Goal: Check status: Check status

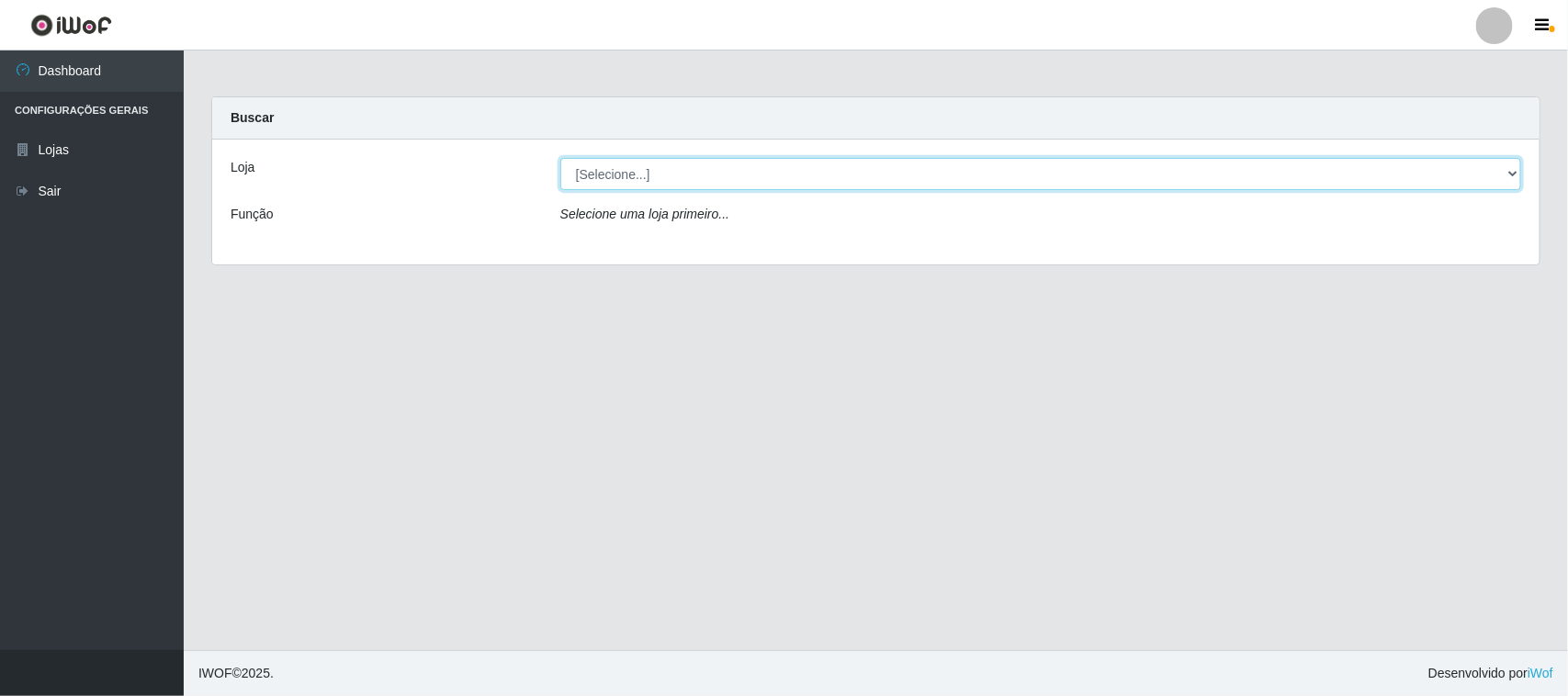
drag, startPoint x: 1511, startPoint y: 176, endPoint x: 1488, endPoint y: 184, distance: 24.4
click at [1511, 176] on select "[Selecione...] Hiper Queiroz - [GEOGRAPHIC_DATA][PERSON_NAME]" at bounding box center [1040, 174] width 961 height 33
select select "515"
click at [560, 158] on select "[Selecione...] Hiper Queiroz - [GEOGRAPHIC_DATA][PERSON_NAME]" at bounding box center [1040, 174] width 961 height 33
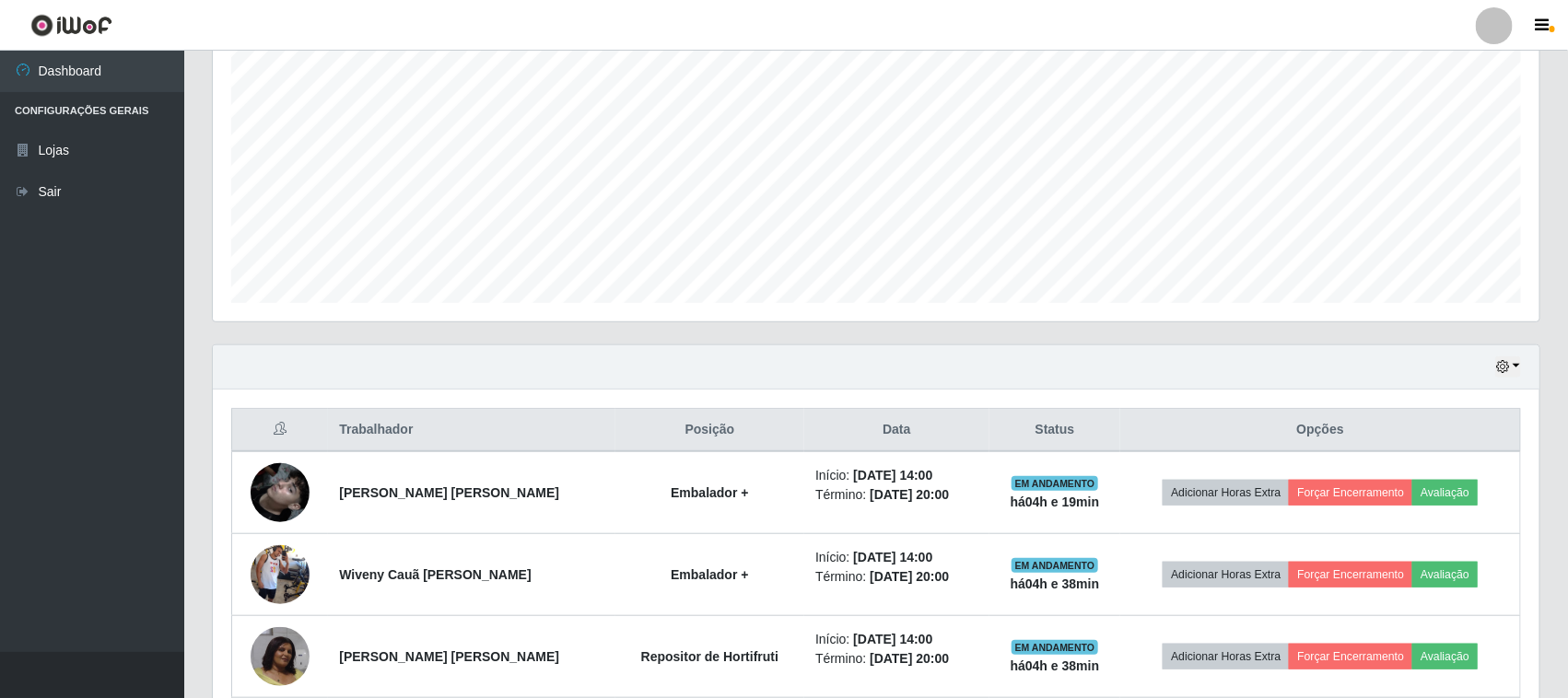
scroll to position [527, 0]
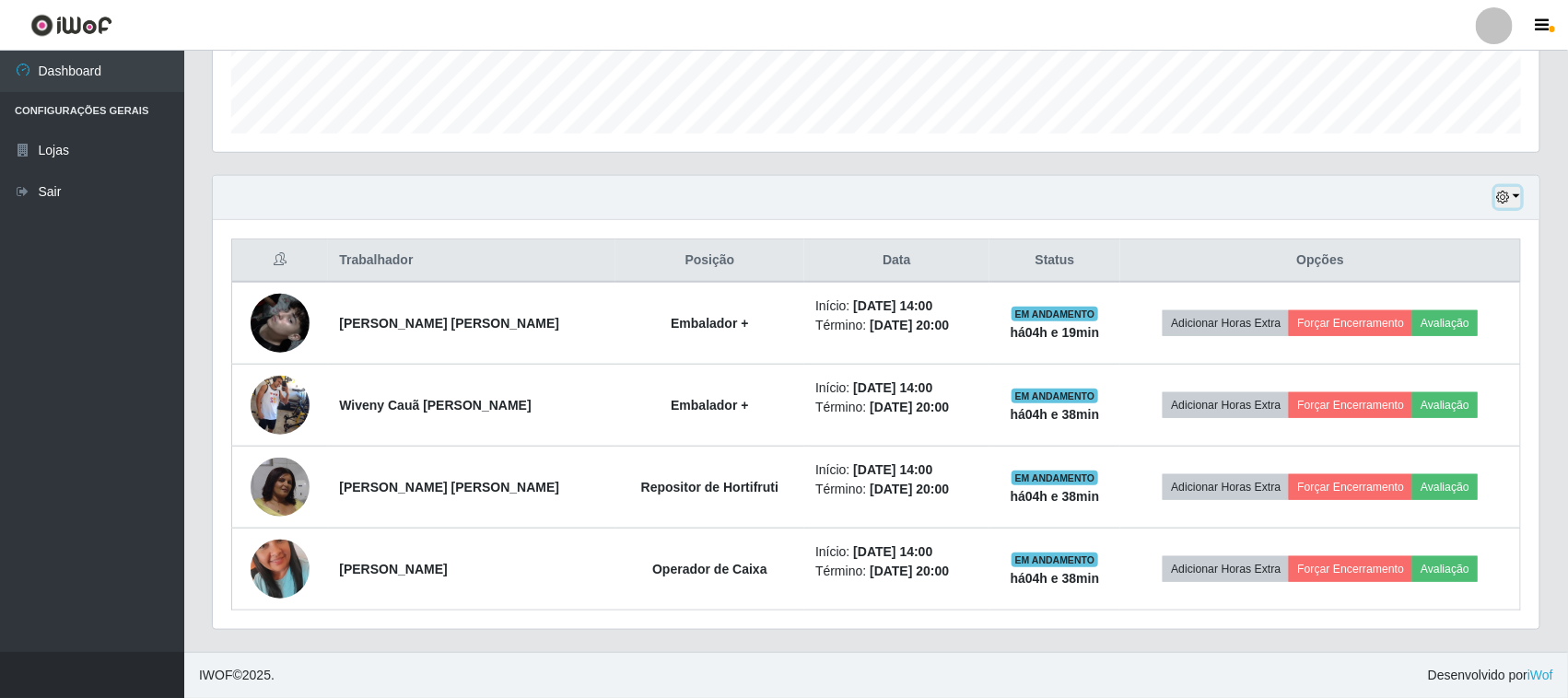
click at [1508, 200] on icon "button" at bounding box center [1502, 197] width 13 height 13
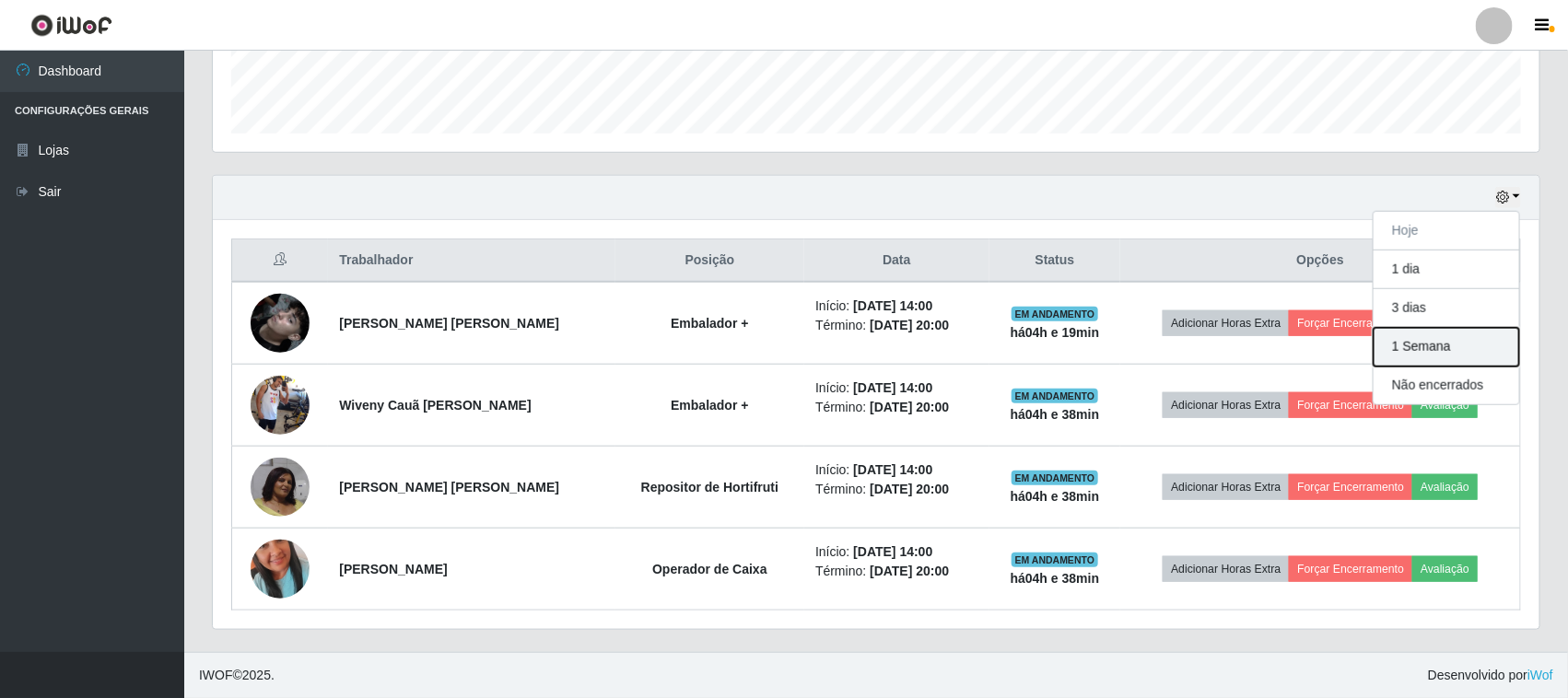
click at [1428, 355] on button "1 Semana" at bounding box center [1445, 347] width 145 height 39
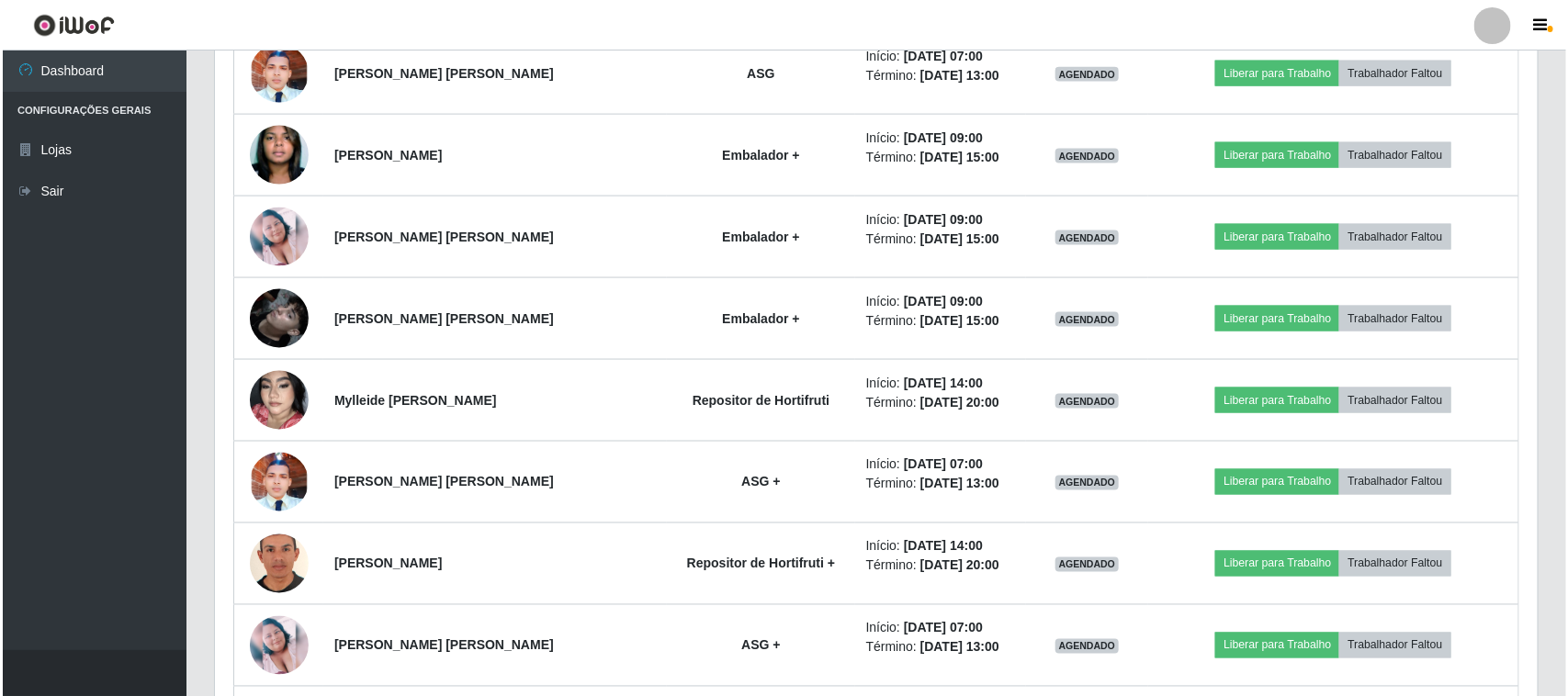
scroll to position [1329, 0]
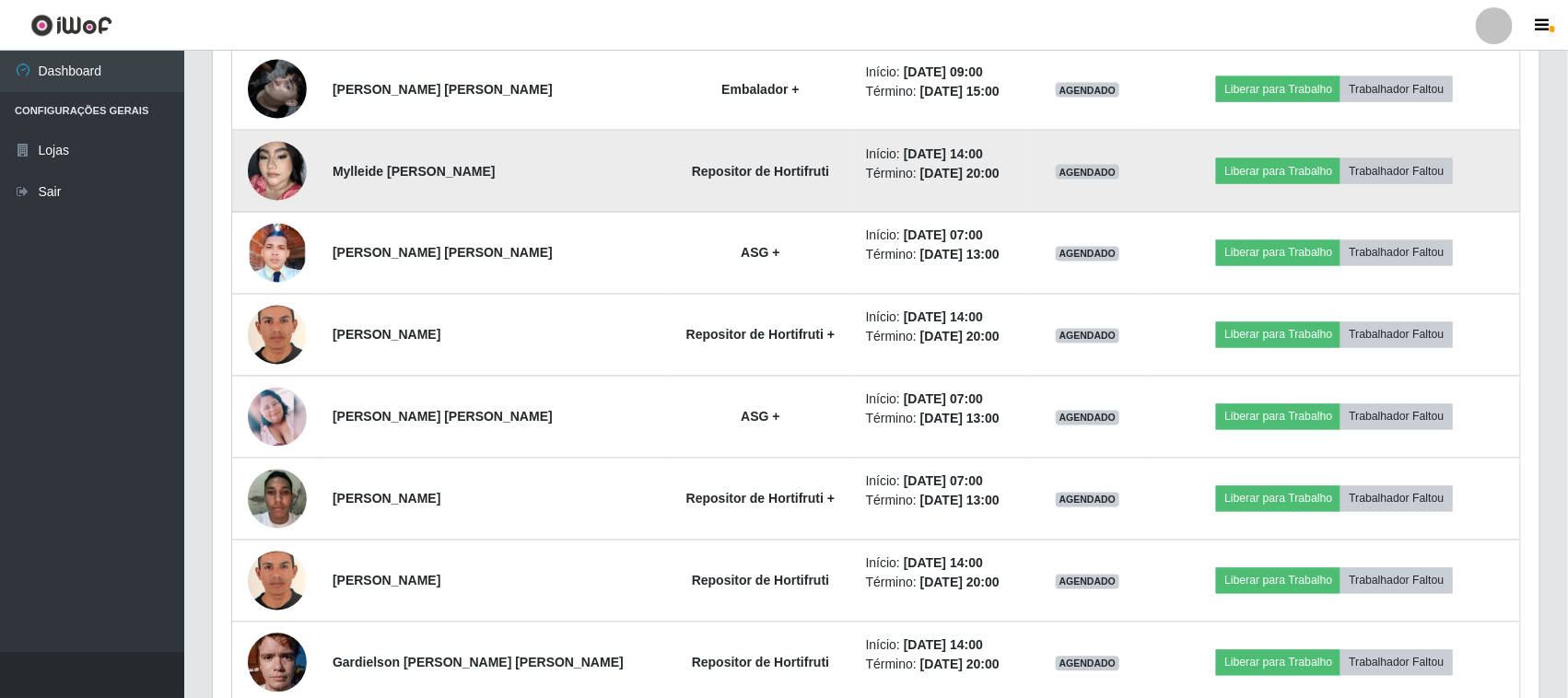
click at [270, 170] on img at bounding box center [278, 171] width 59 height 105
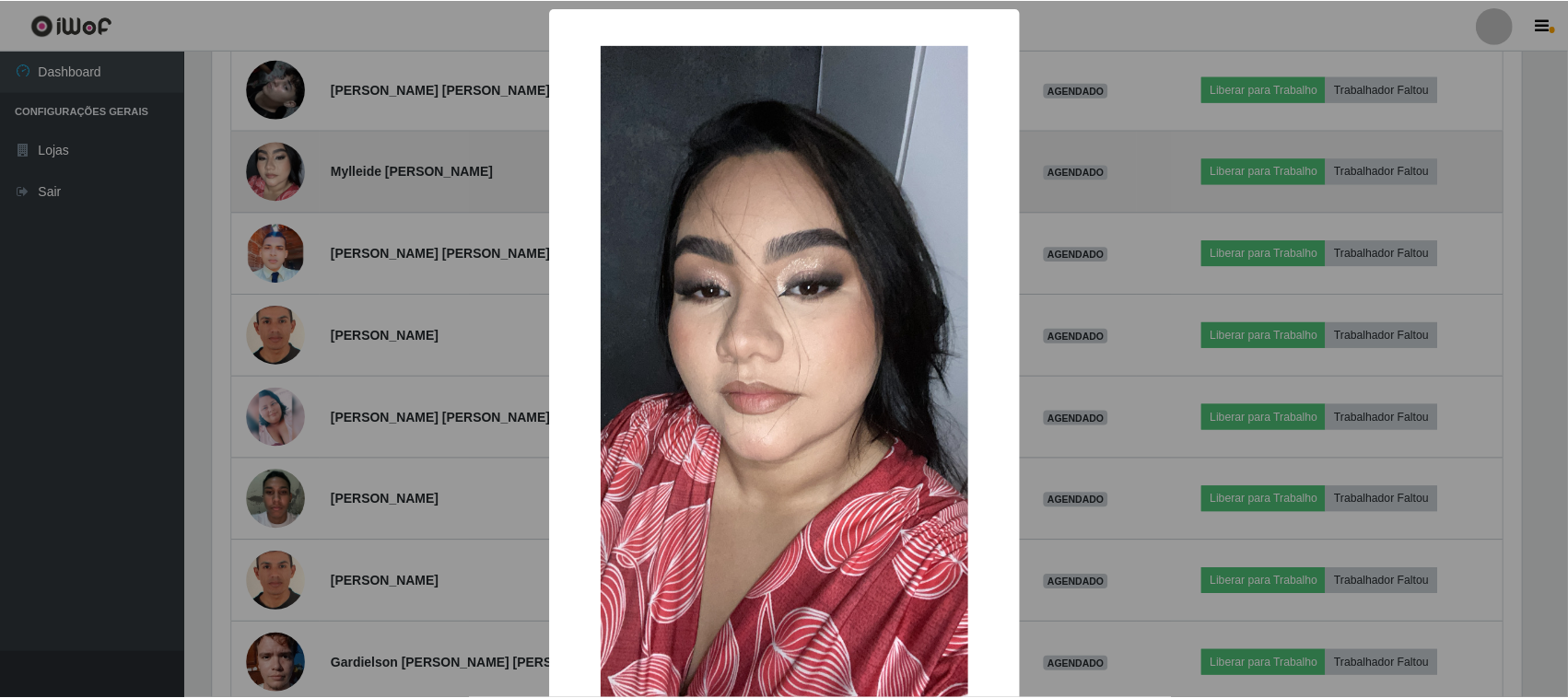
scroll to position [384, 1314]
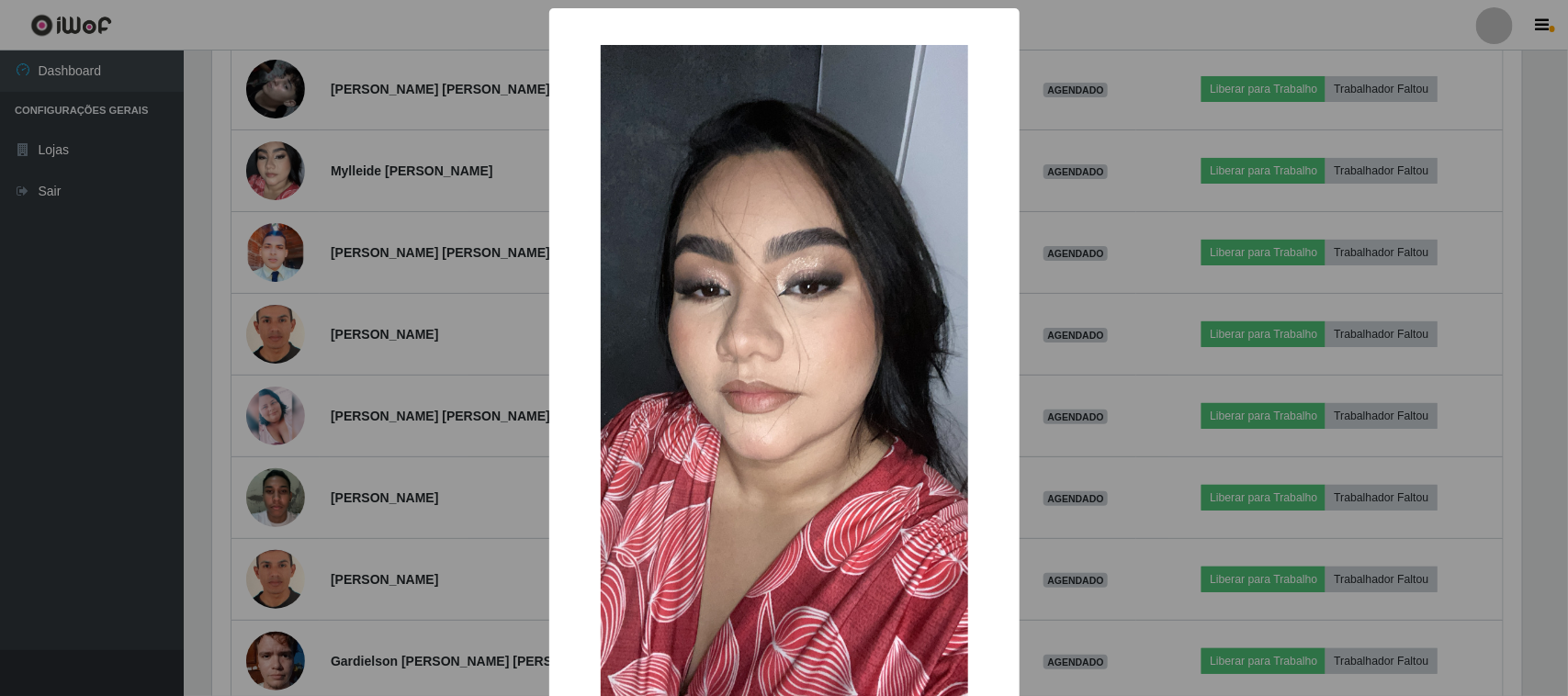
click at [1123, 241] on div "× OK Cancel" at bounding box center [784, 348] width 1568 height 696
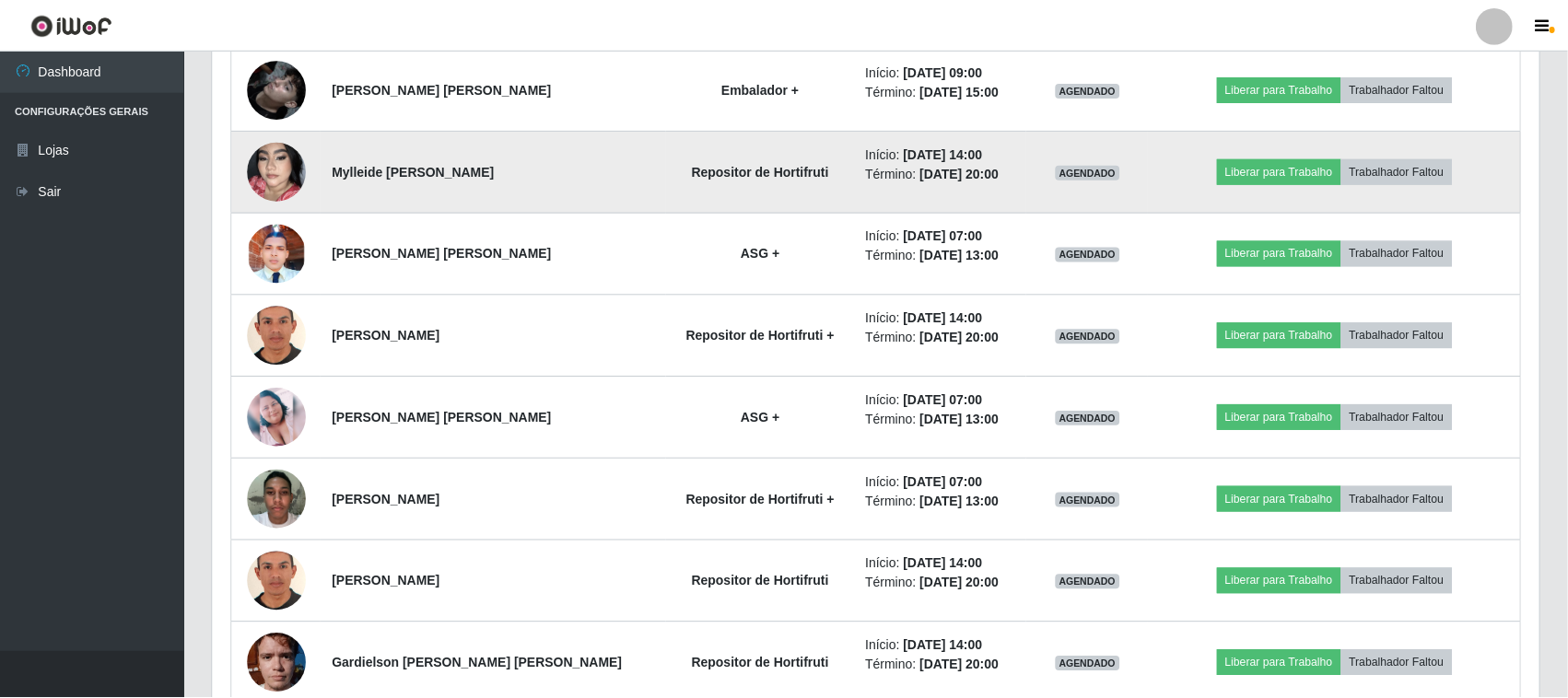
scroll to position [384, 1327]
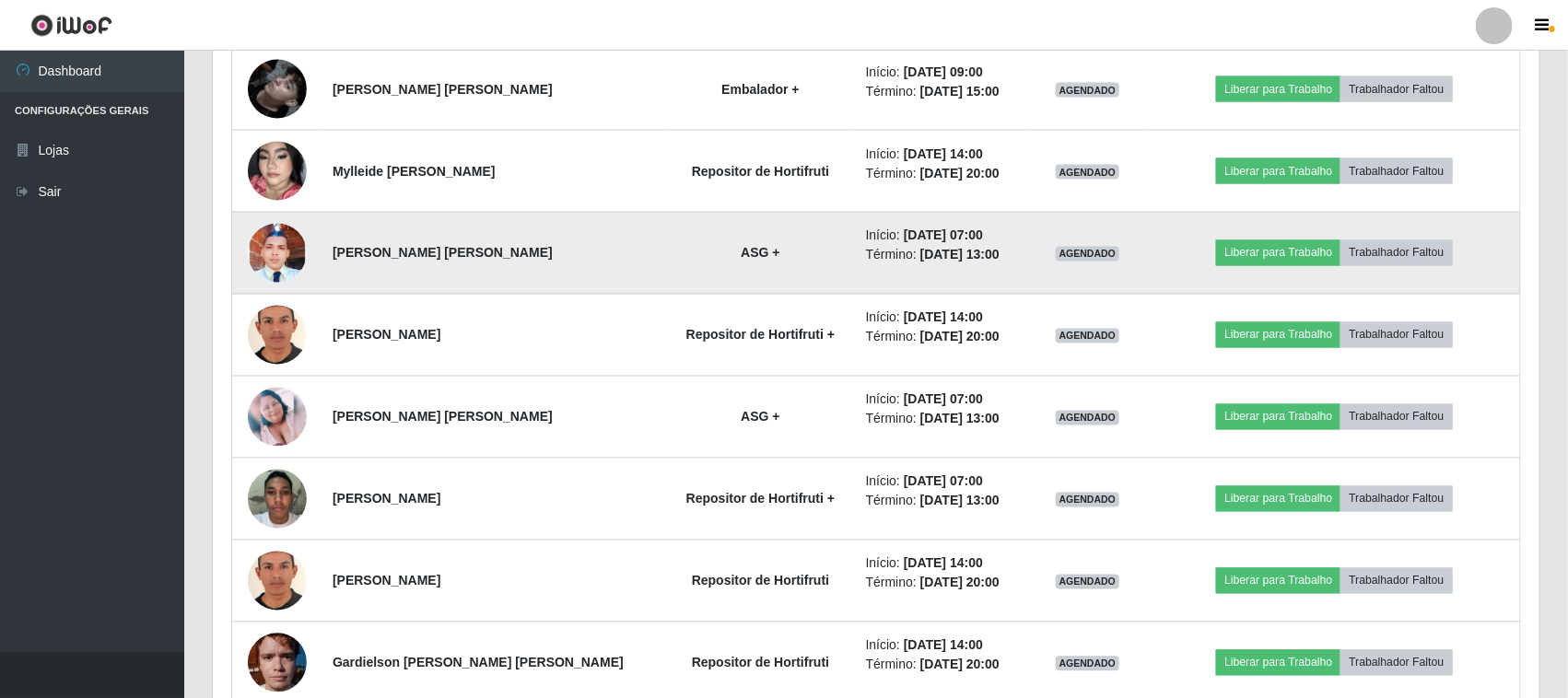
click at [289, 258] on img at bounding box center [278, 253] width 59 height 131
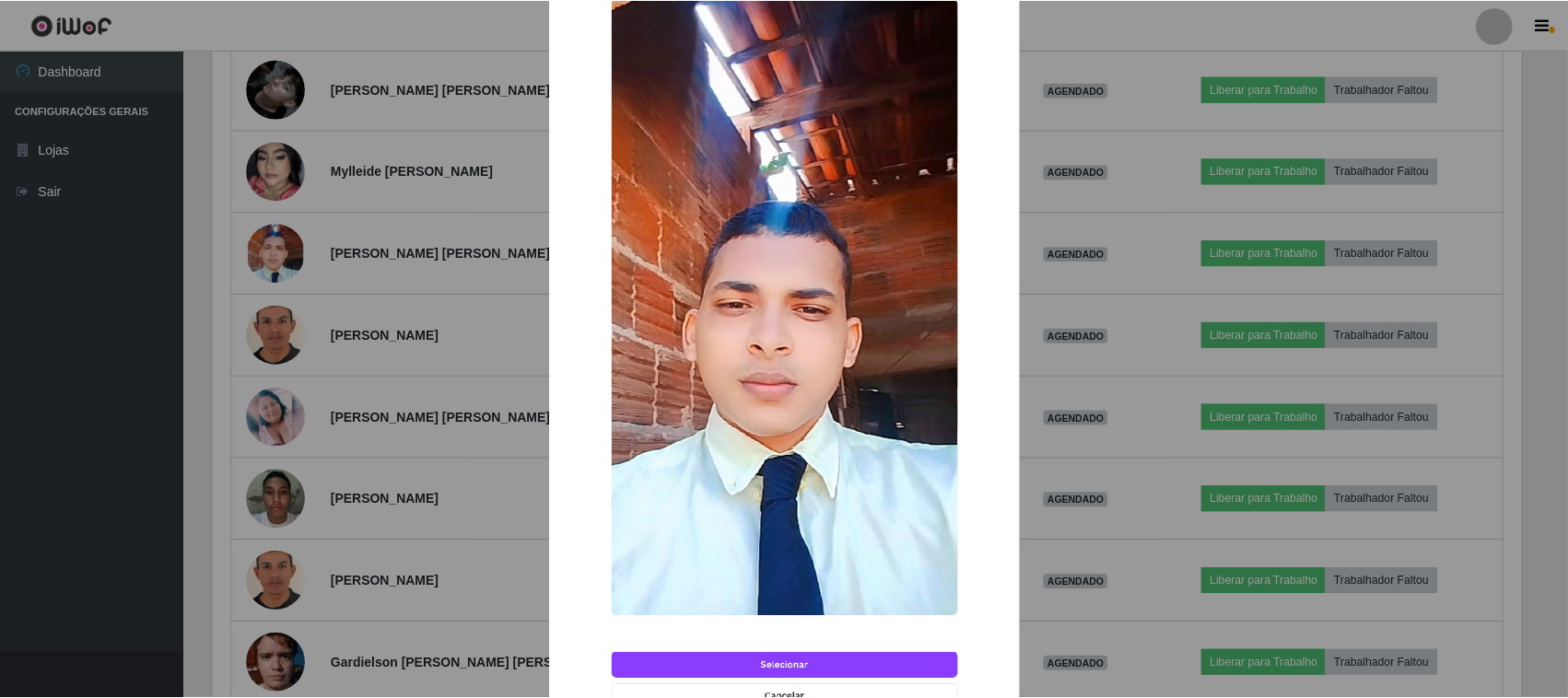
scroll to position [281, 0]
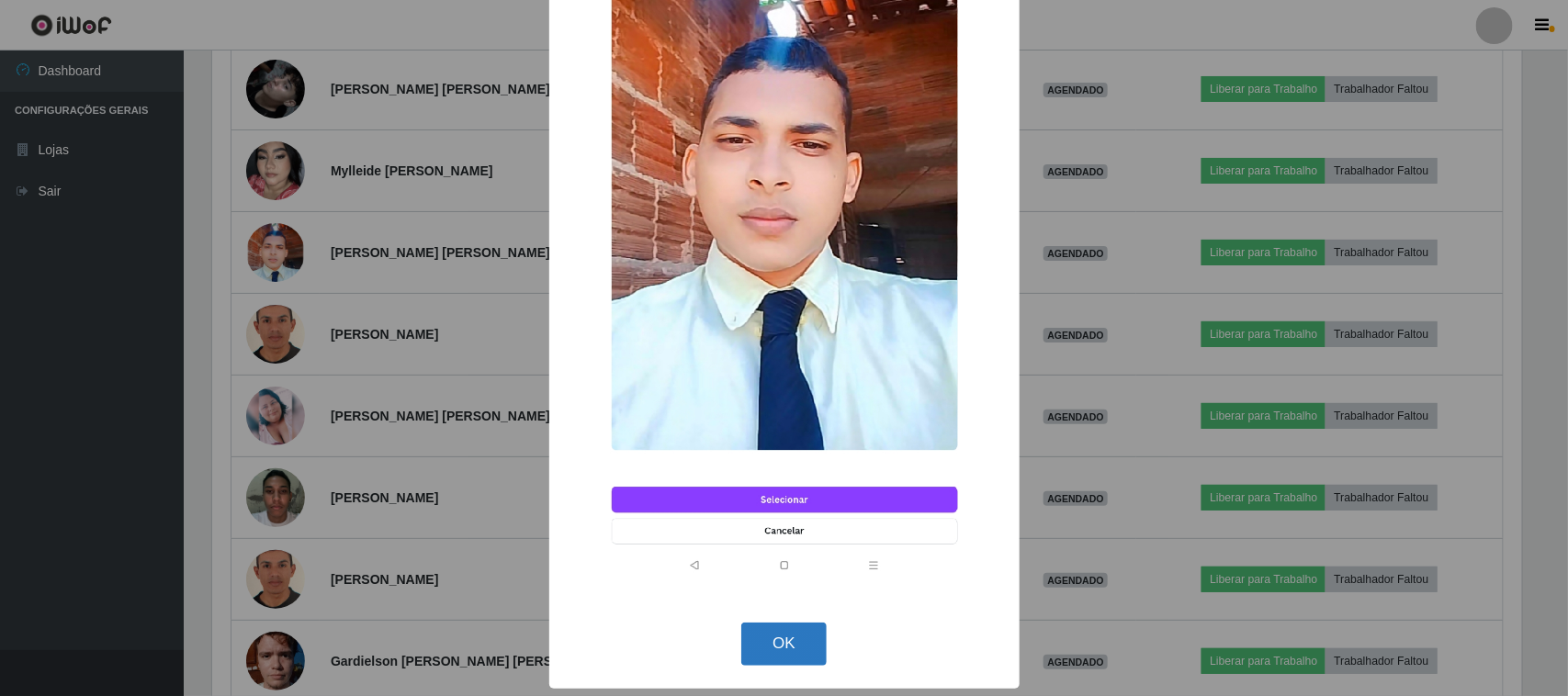
click at [769, 650] on button "OK" at bounding box center [784, 645] width 86 height 43
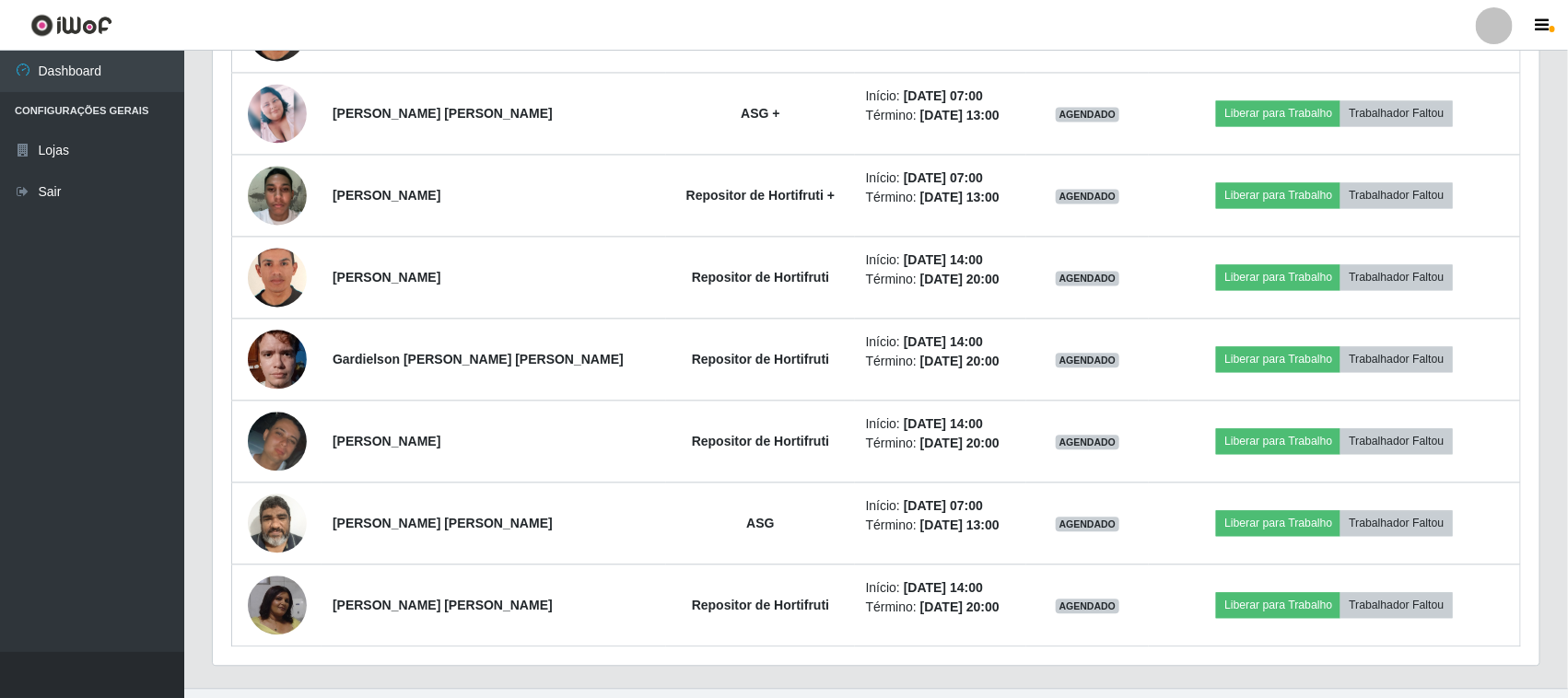
scroll to position [1678, 0]
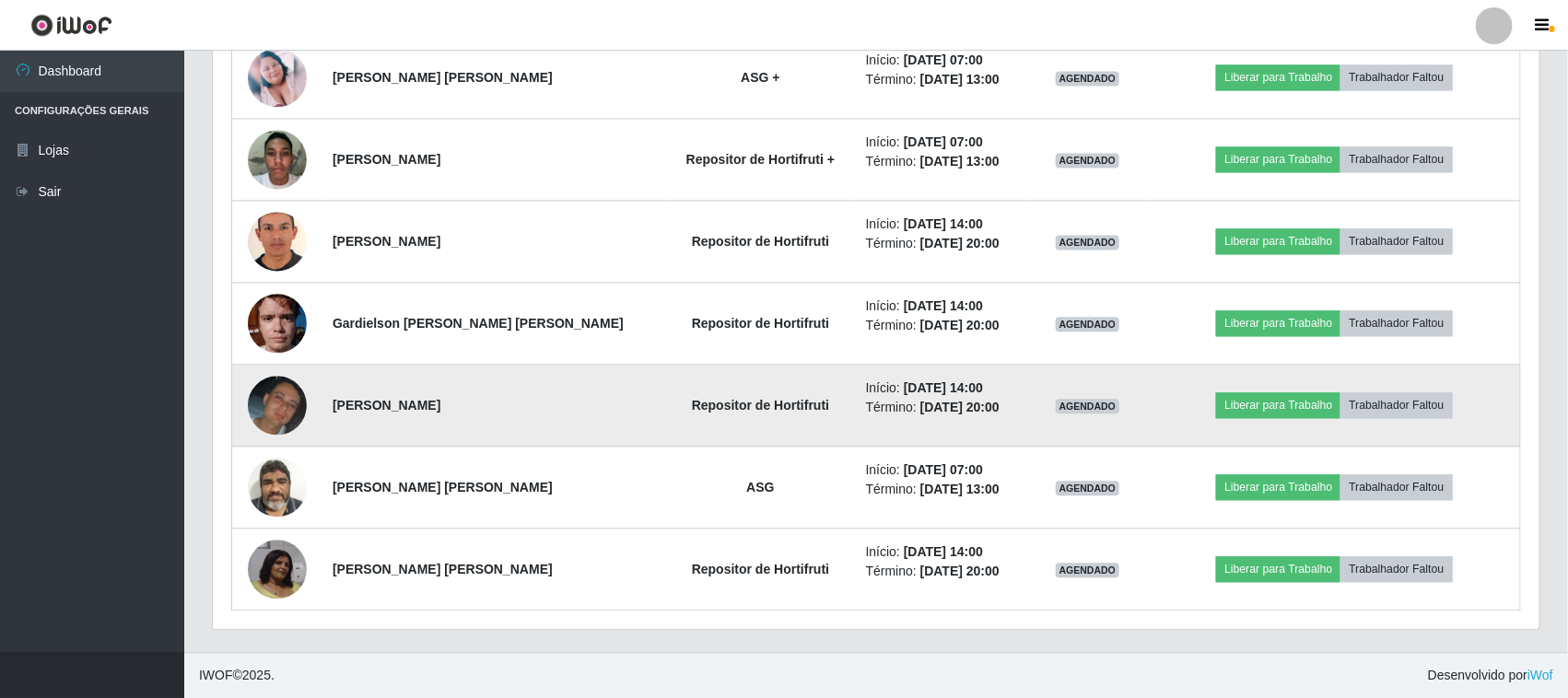
click at [293, 403] on img at bounding box center [278, 405] width 59 height 60
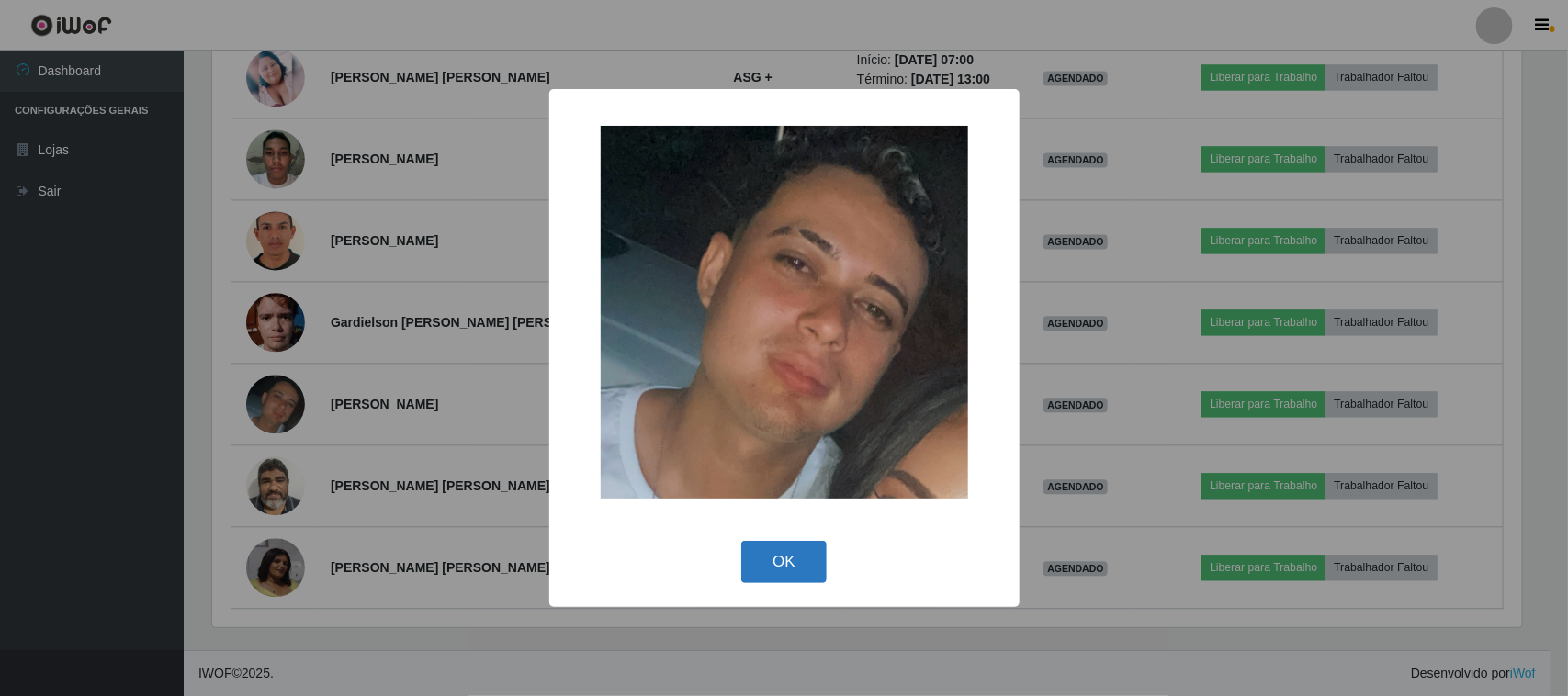
click at [770, 567] on button "OK" at bounding box center [784, 563] width 86 height 43
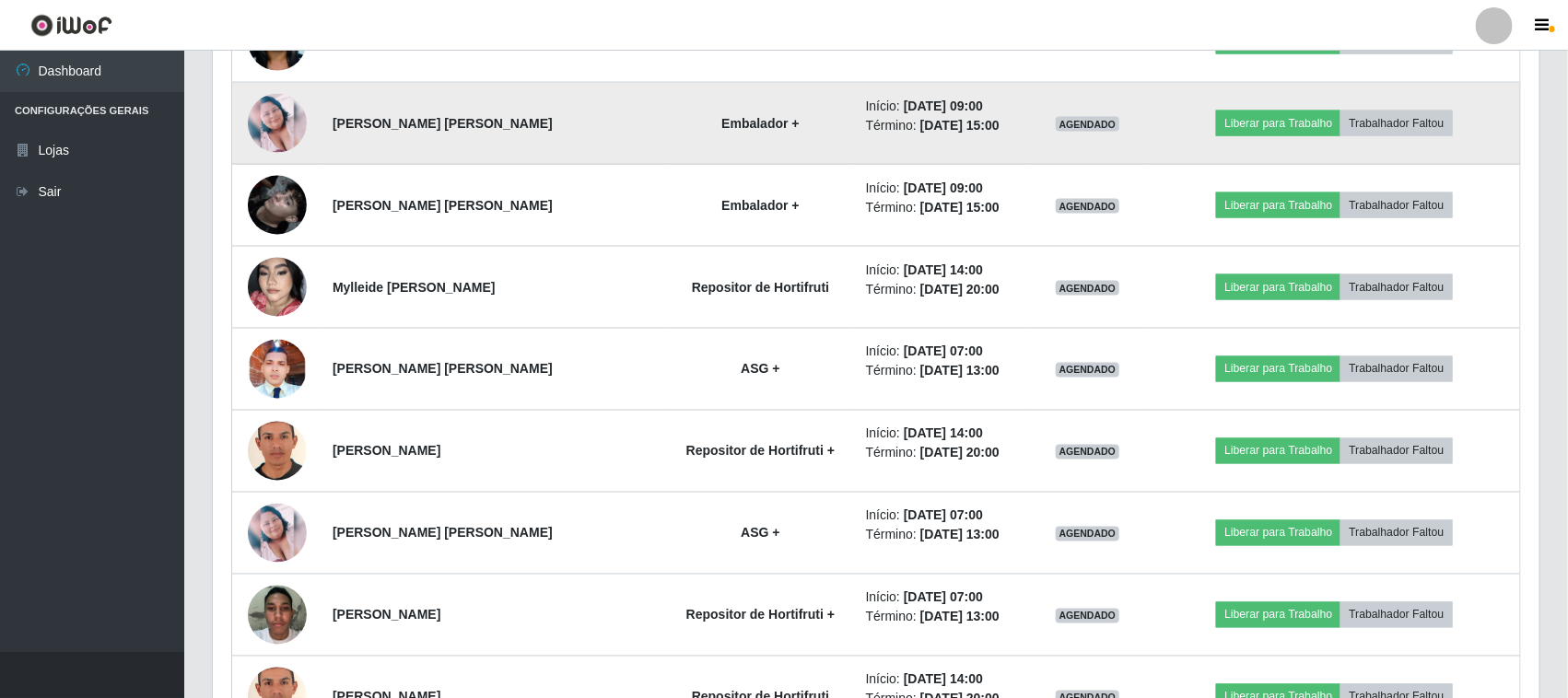
scroll to position [1101, 0]
